Goal: Navigation & Orientation: Find specific page/section

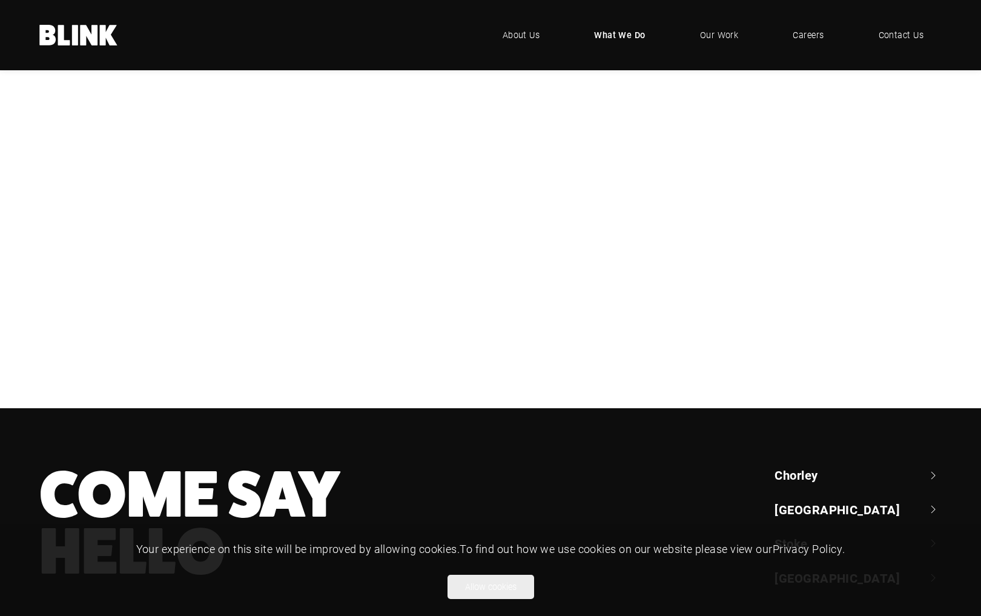
scroll to position [282, 0]
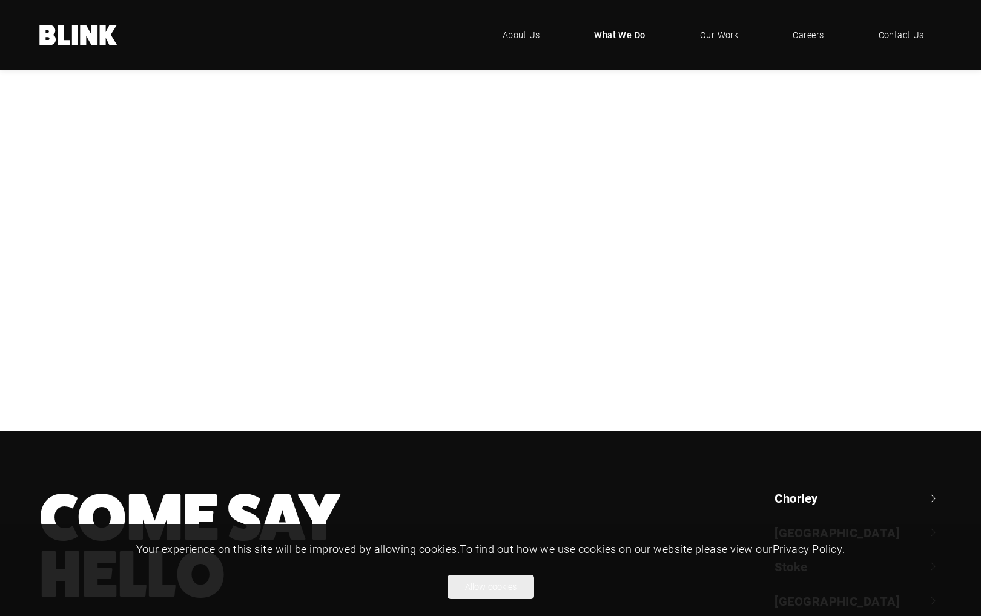
click at [0, 0] on div "Photography" at bounding box center [0, 0] width 0 height 0
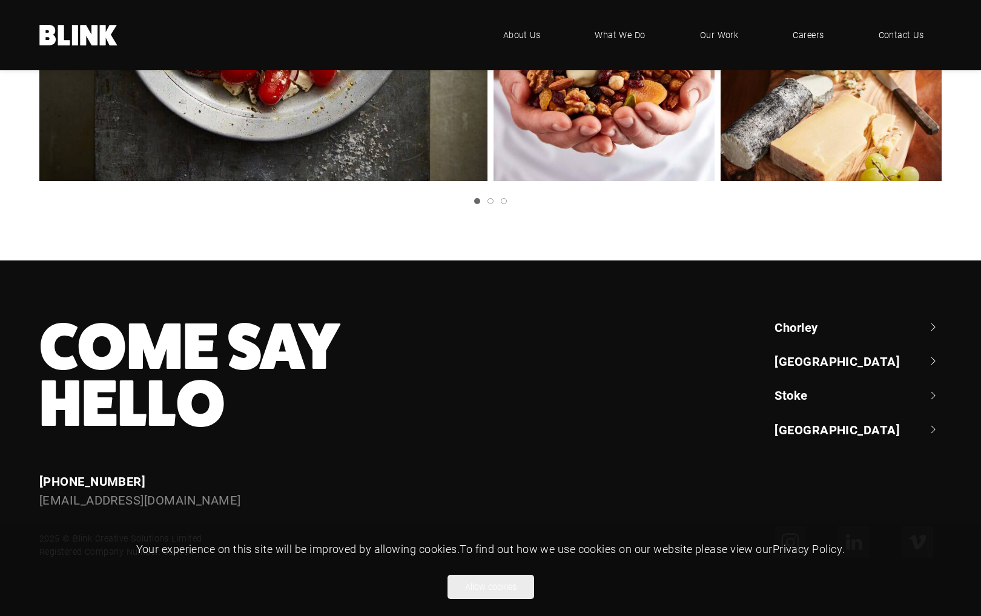
scroll to position [2324, 0]
click at [843, 335] on link "Chorley" at bounding box center [857, 326] width 167 height 17
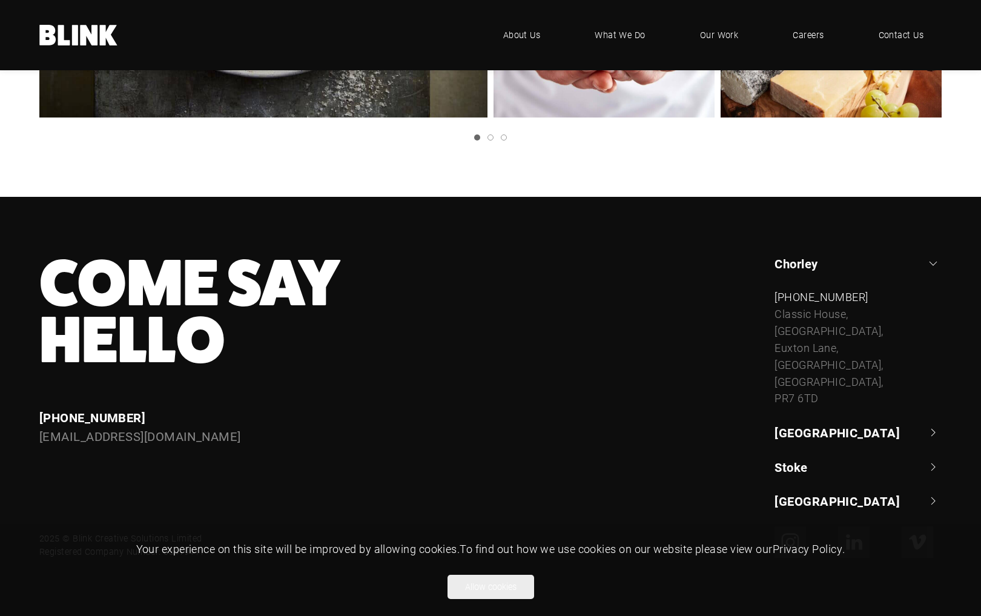
click at [850, 272] on link "Chorley" at bounding box center [857, 263] width 167 height 17
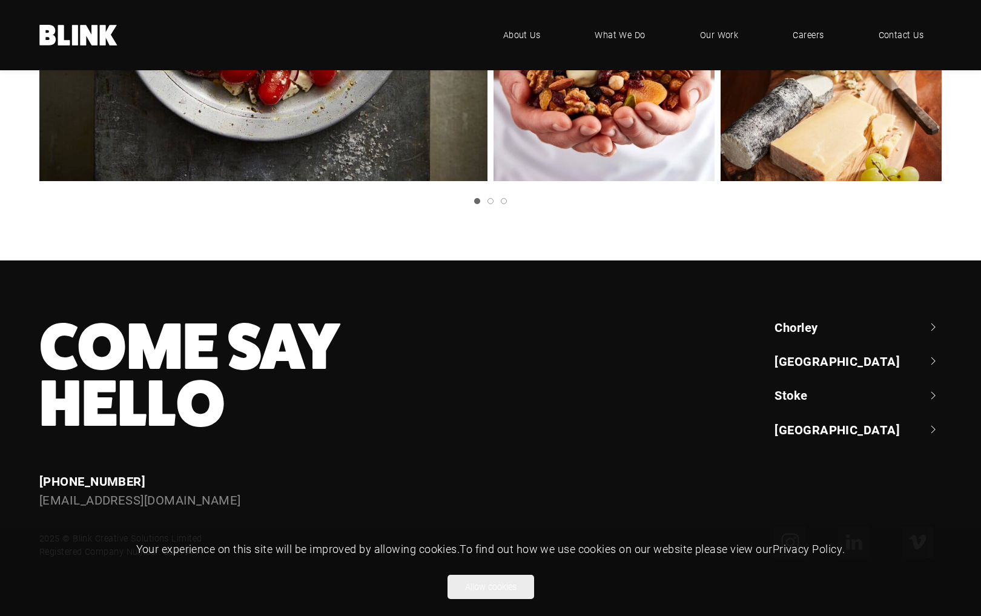
click at [851, 369] on link "[GEOGRAPHIC_DATA]" at bounding box center [857, 360] width 167 height 17
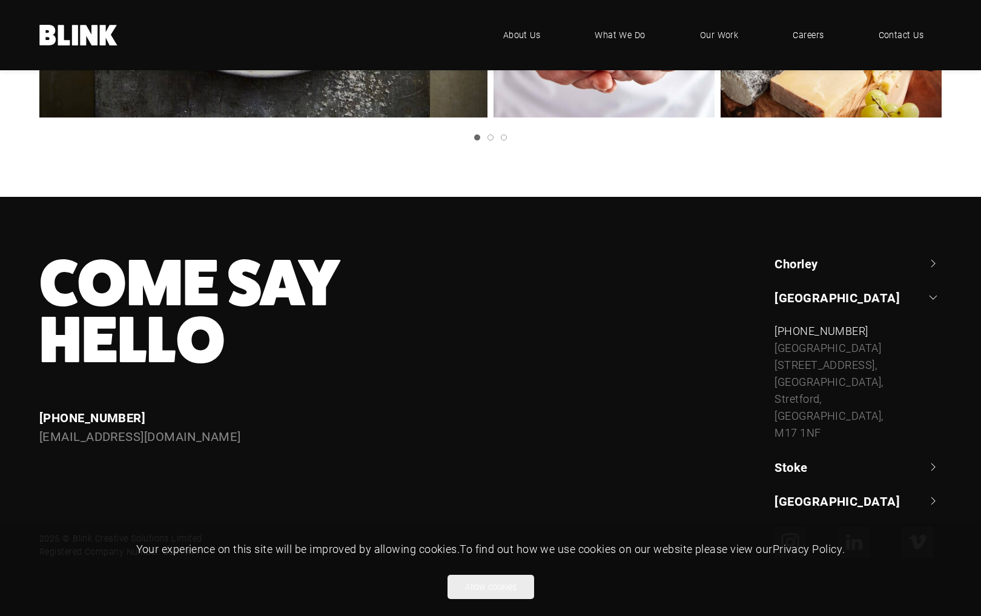
click at [861, 306] on link "[GEOGRAPHIC_DATA]" at bounding box center [857, 297] width 167 height 17
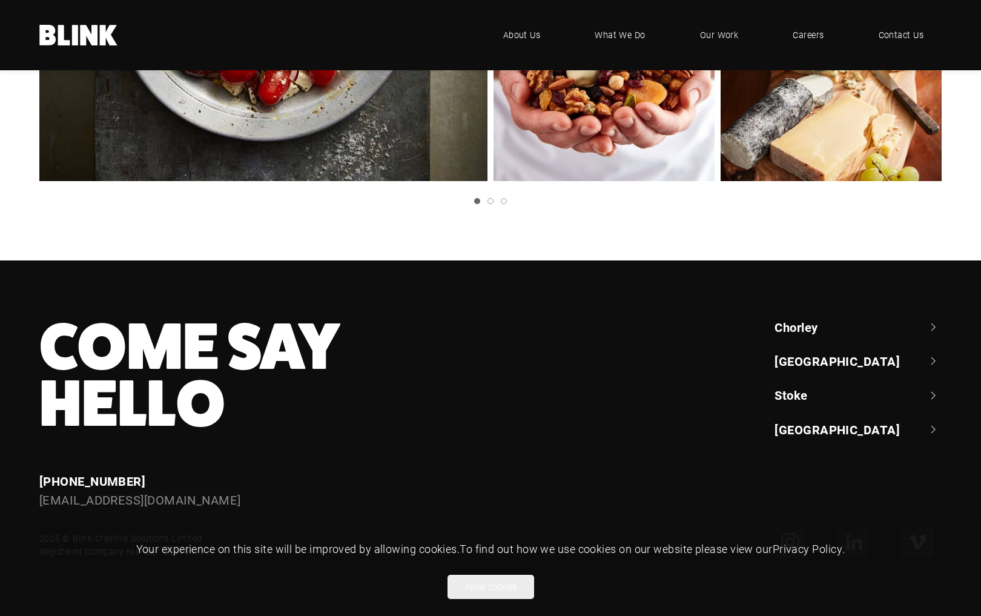
scroll to position [2358, 0]
click at [867, 424] on link "[GEOGRAPHIC_DATA]" at bounding box center [857, 429] width 167 height 17
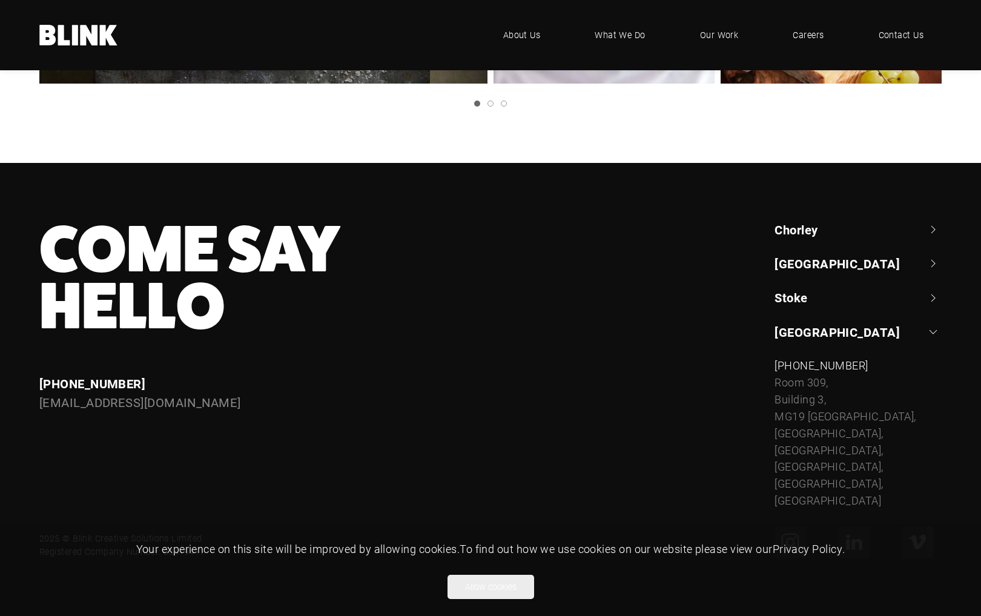
click at [868, 340] on link "[GEOGRAPHIC_DATA]" at bounding box center [857, 331] width 167 height 17
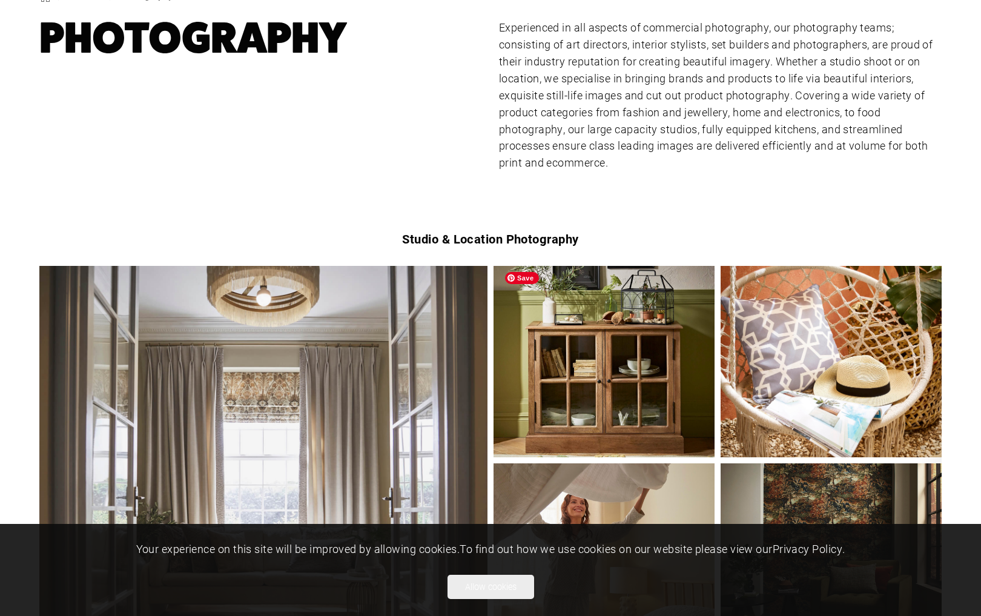
scroll to position [0, 0]
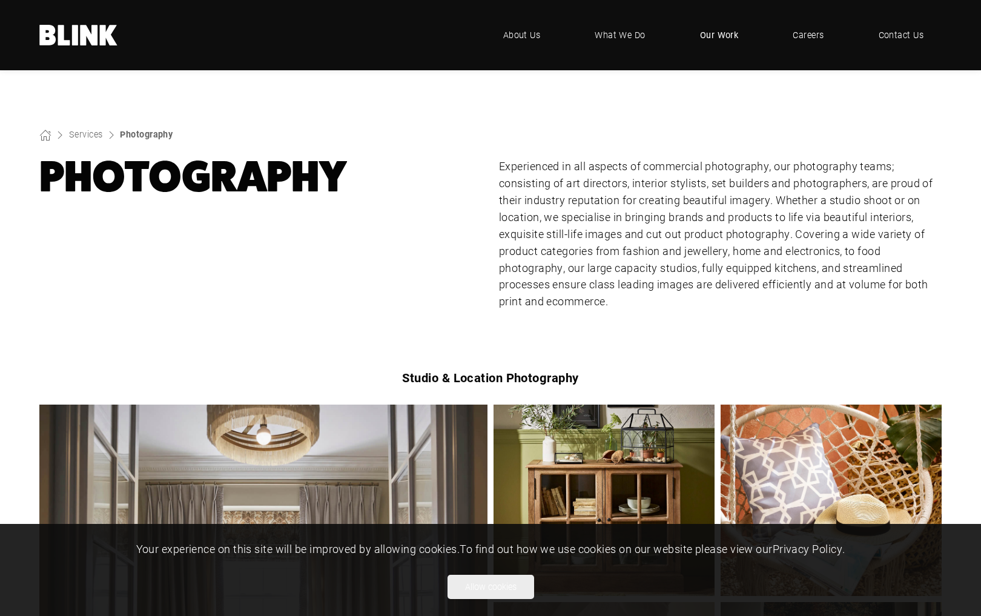
click at [725, 33] on span "Our Work" at bounding box center [719, 34] width 39 height 13
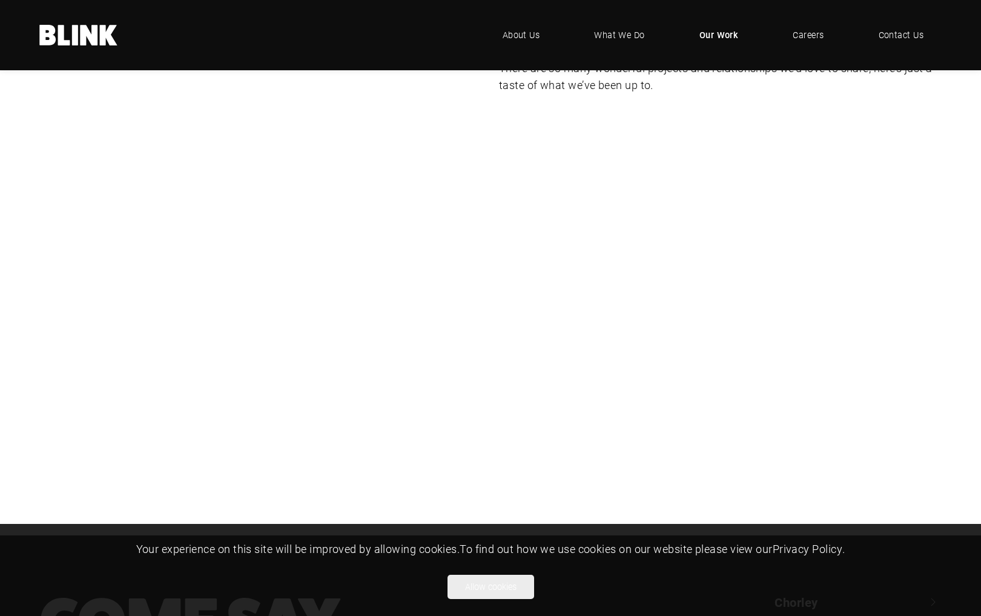
scroll to position [255, 0]
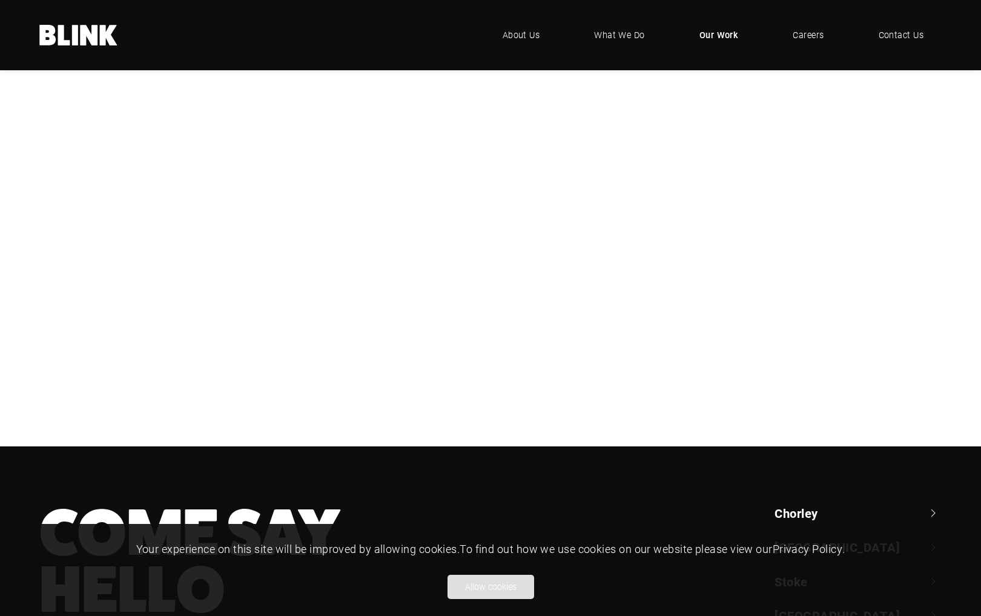
click at [514, 576] on button "Allow cookies" at bounding box center [490, 586] width 87 height 24
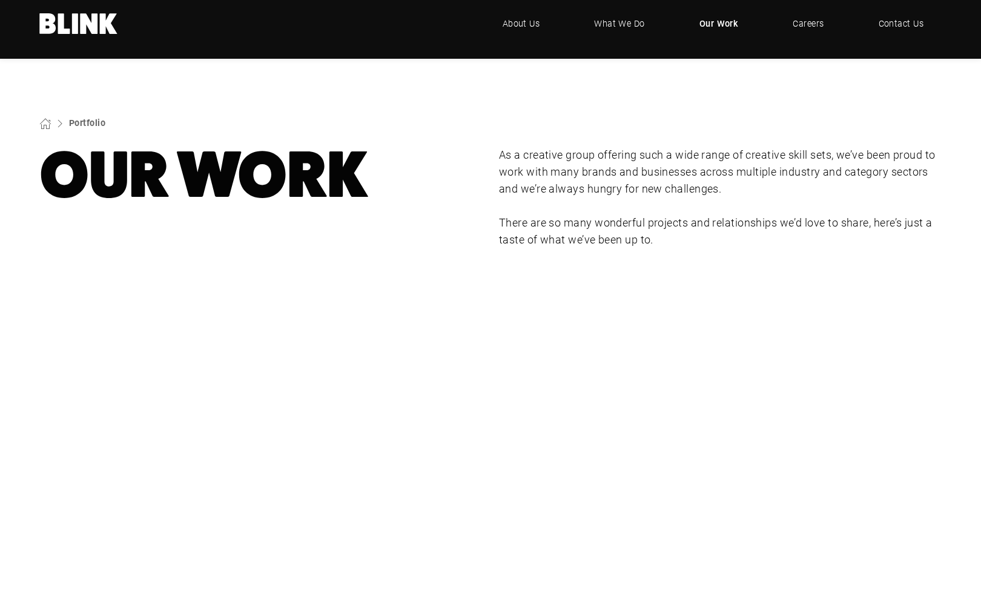
scroll to position [0, 0]
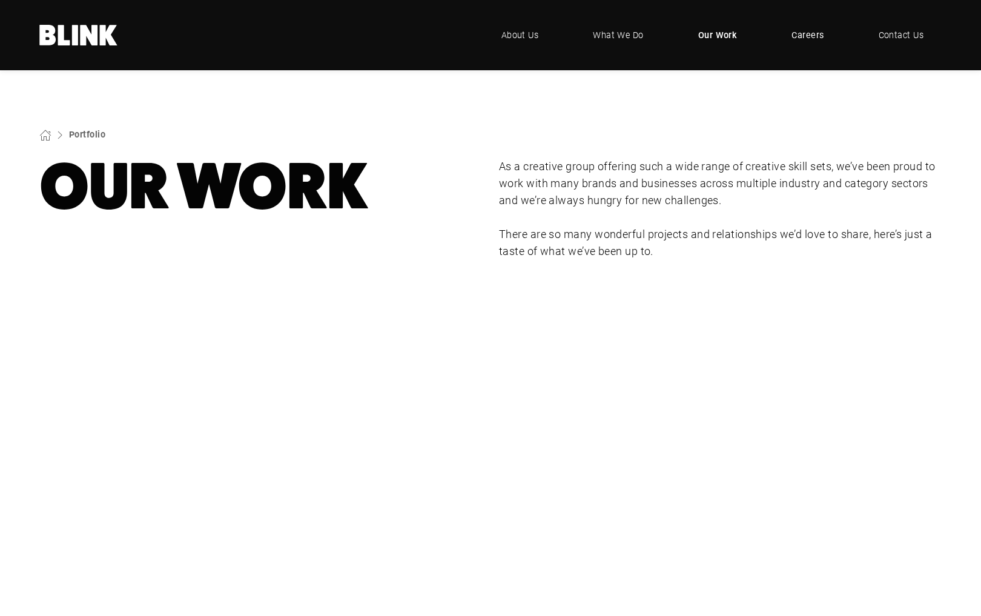
click at [798, 33] on span "Careers" at bounding box center [807, 34] width 32 height 13
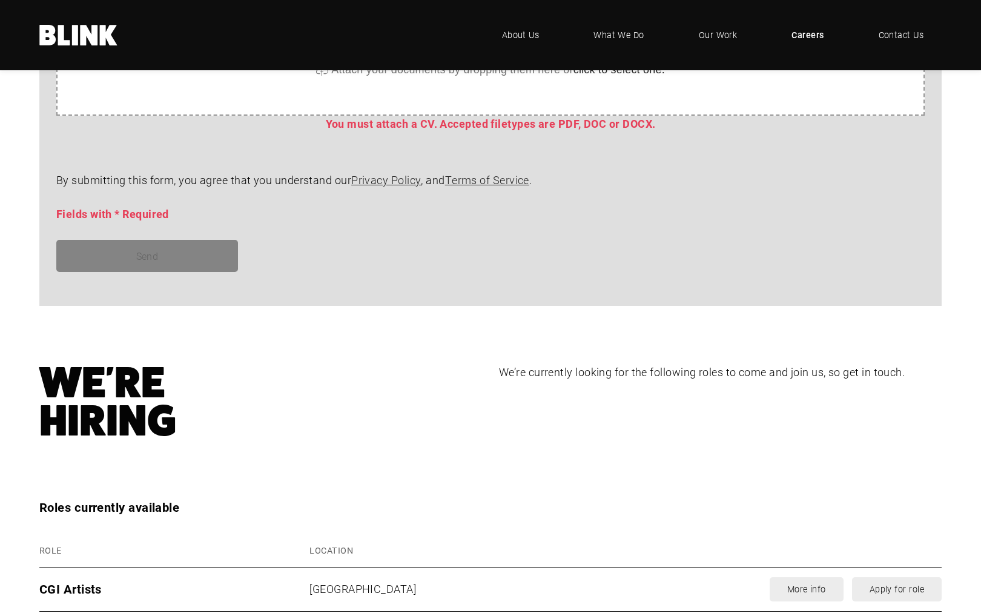
scroll to position [238, 0]
